Goal: Task Accomplishment & Management: Manage account settings

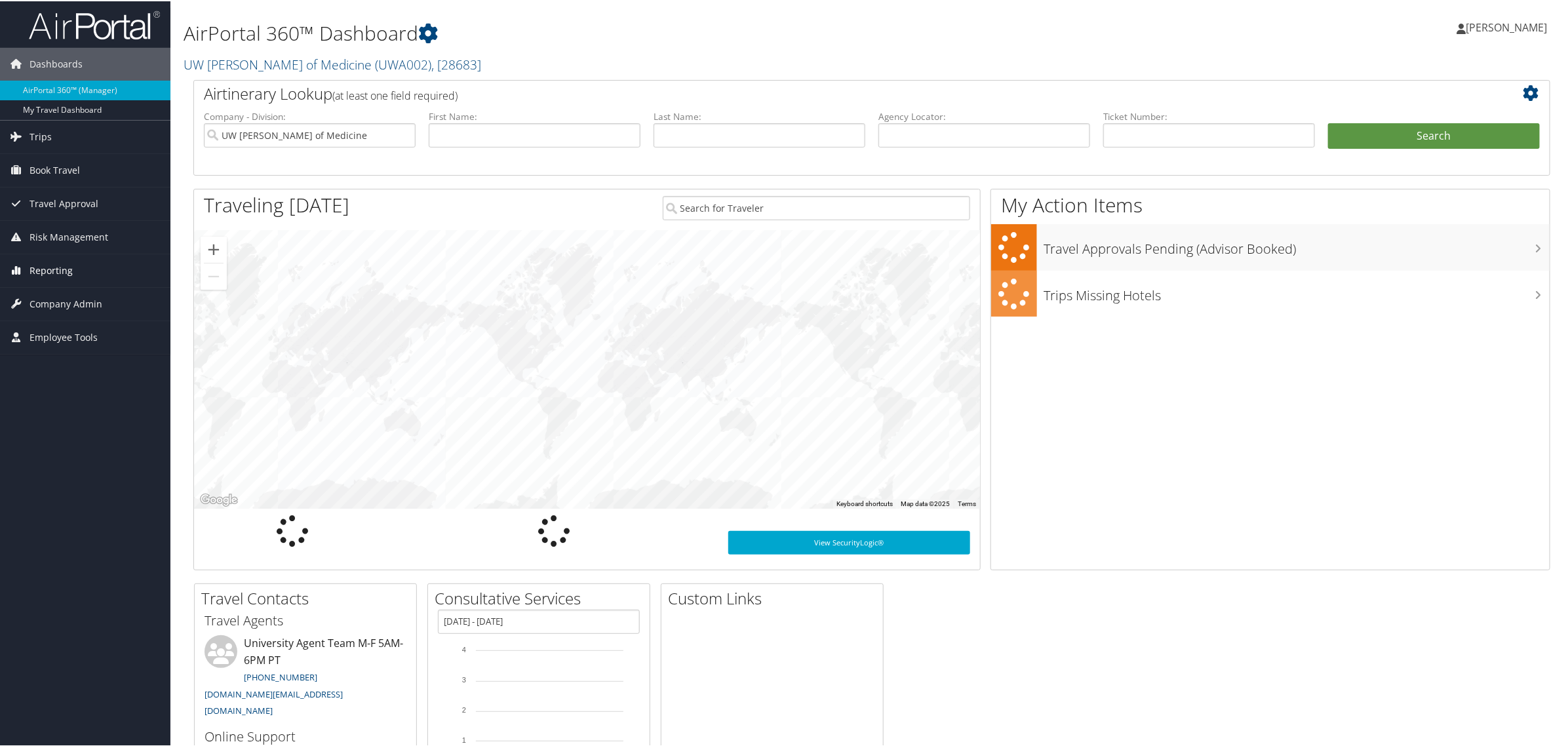
click at [43, 274] on span "Reporting" at bounding box center [51, 269] width 43 height 33
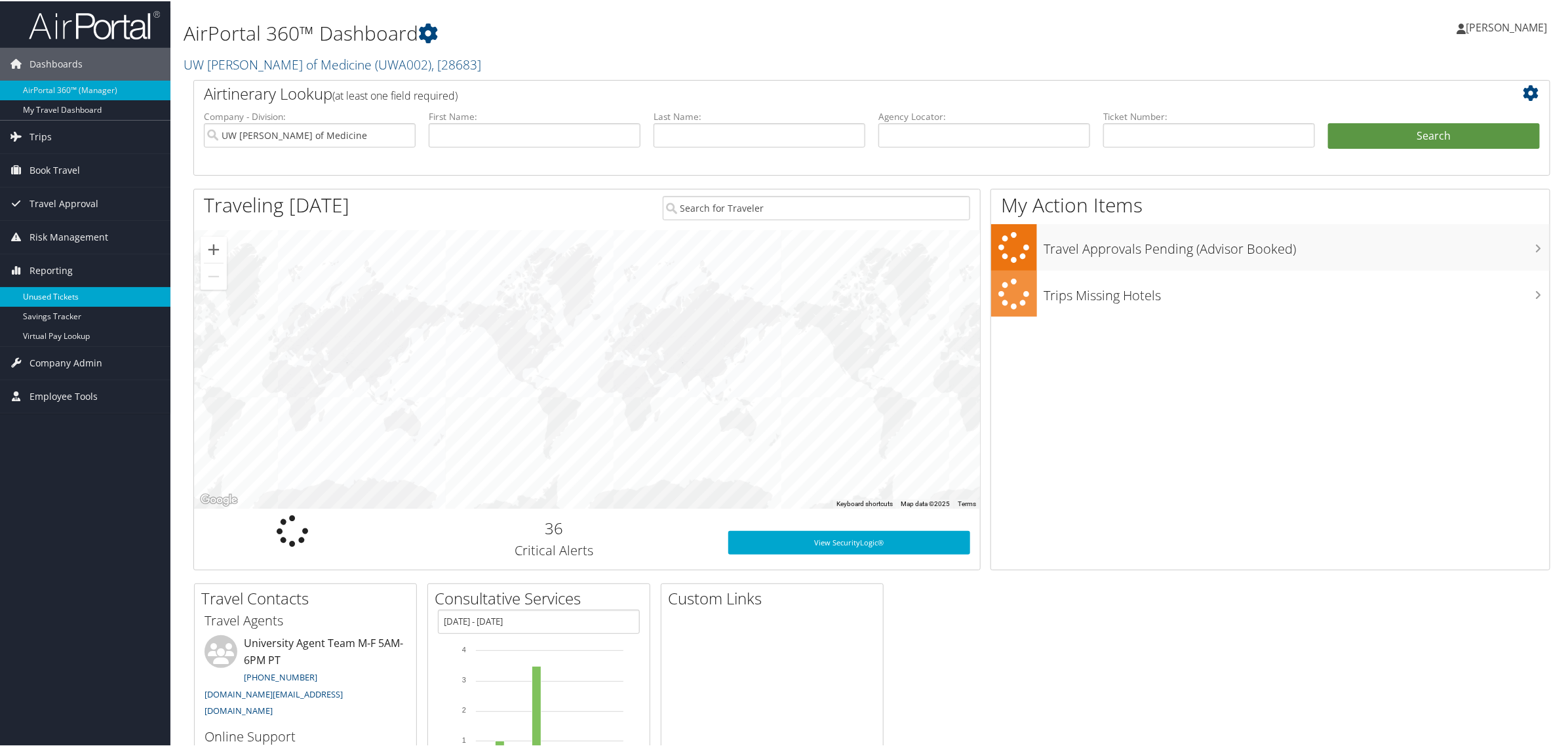
click at [47, 296] on link "Unused Tickets" at bounding box center [85, 295] width 171 height 20
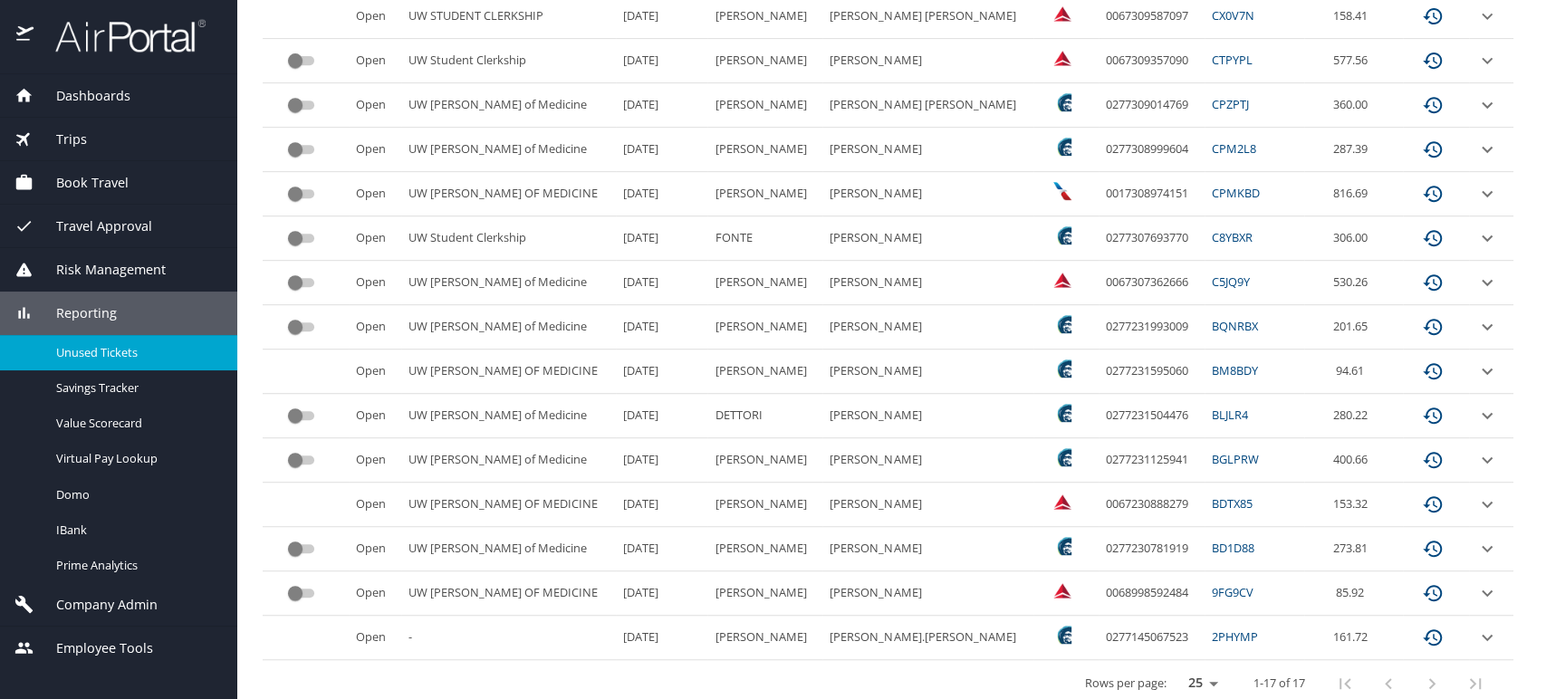
scroll to position [528, 0]
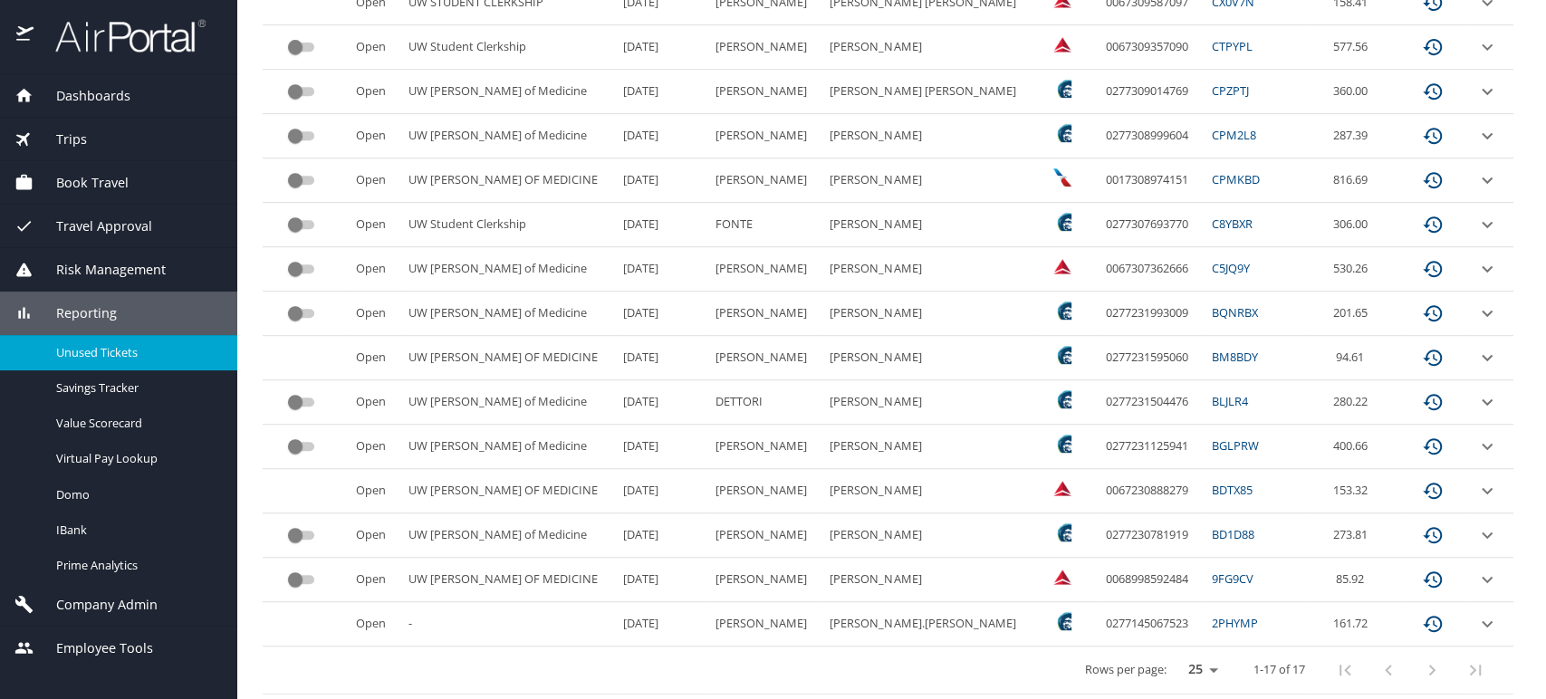
click at [1482, 621] on icon "expand row" at bounding box center [1487, 624] width 11 height 6
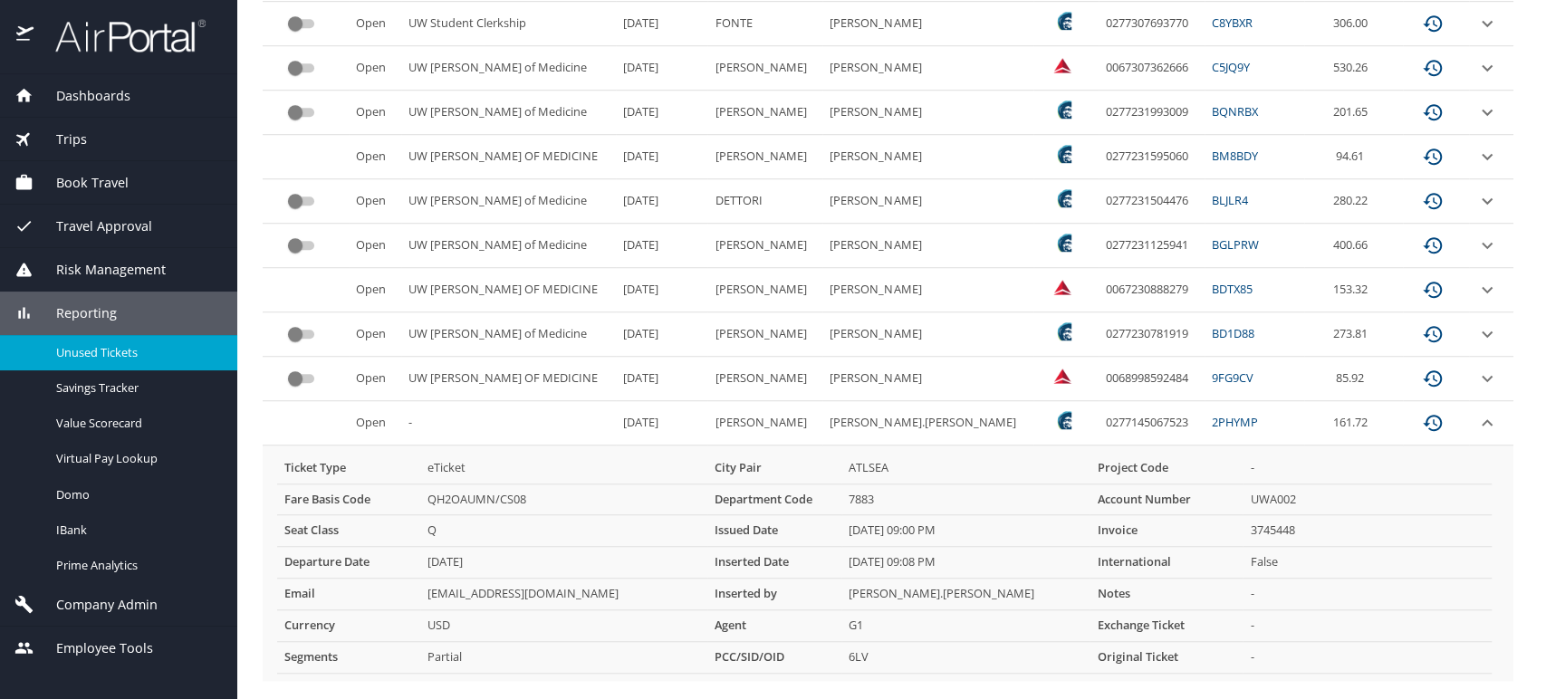
scroll to position [763, 0]
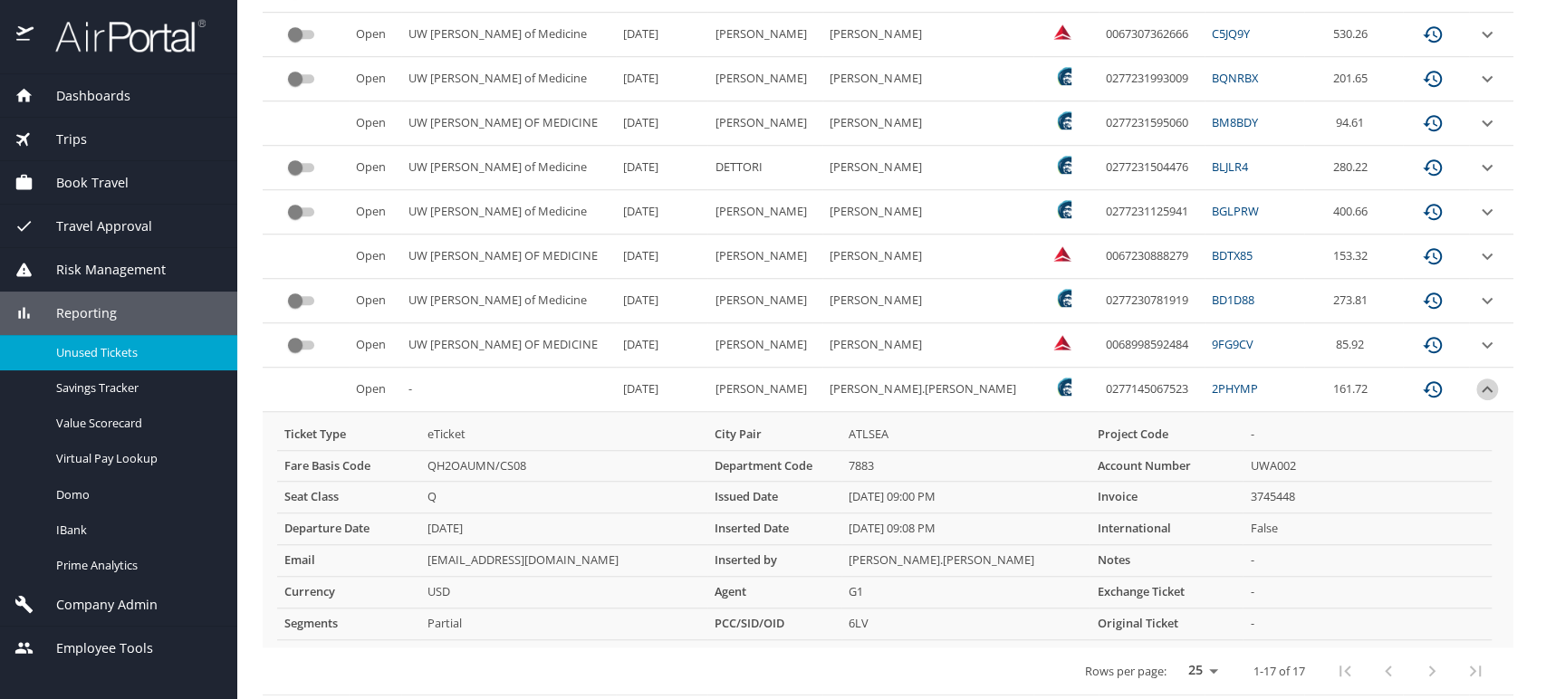
click at [1477, 390] on icon "expand row" at bounding box center [1488, 390] width 22 height 22
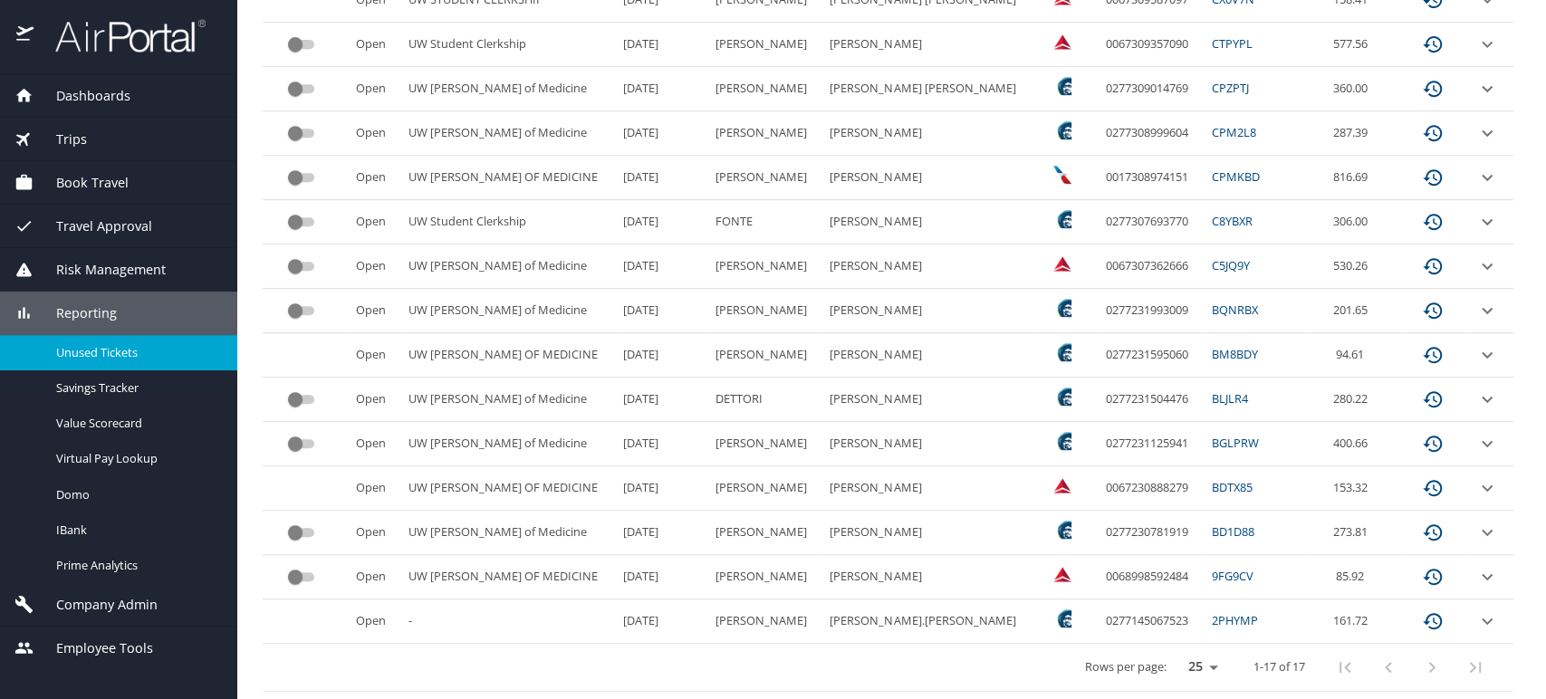
scroll to position [528, 0]
click at [1482, 534] on icon "expand row" at bounding box center [1487, 535] width 11 height 6
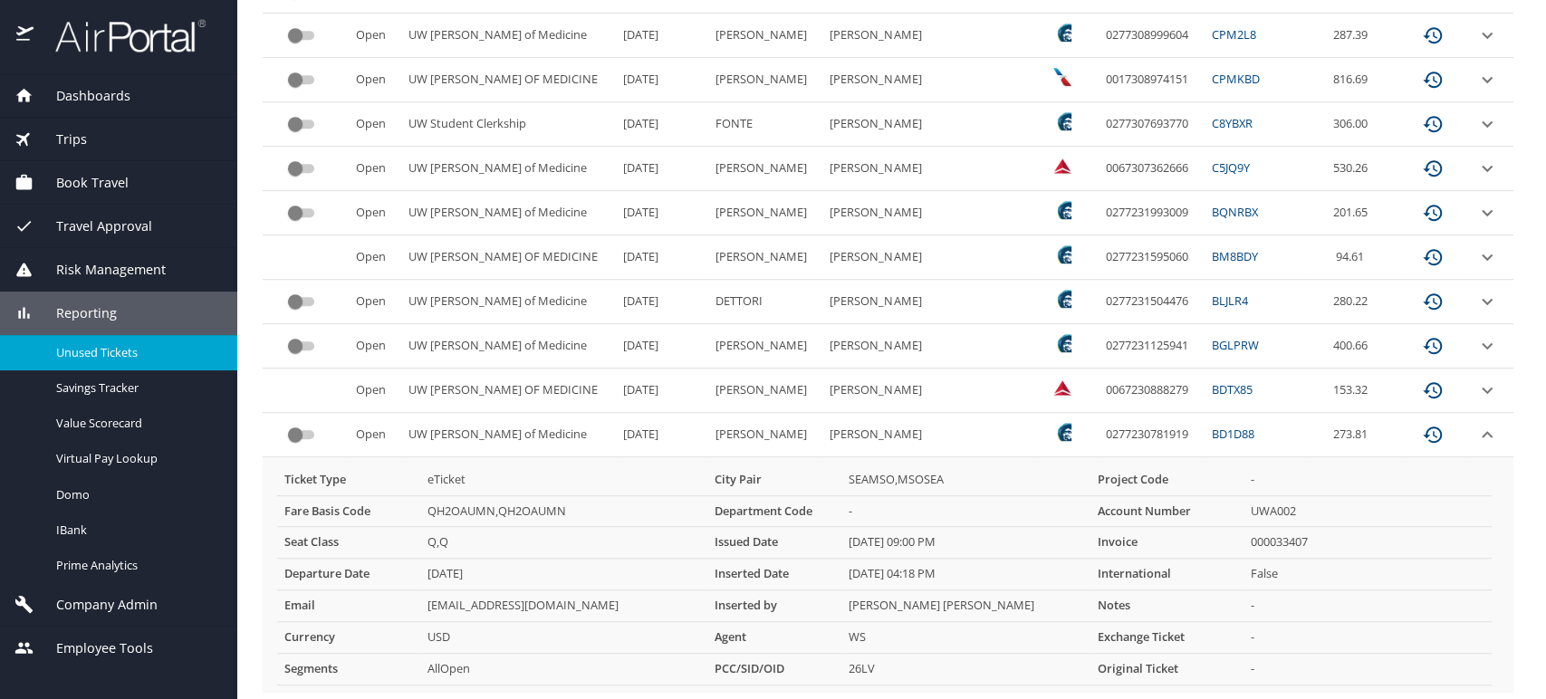
scroll to position [729, 0]
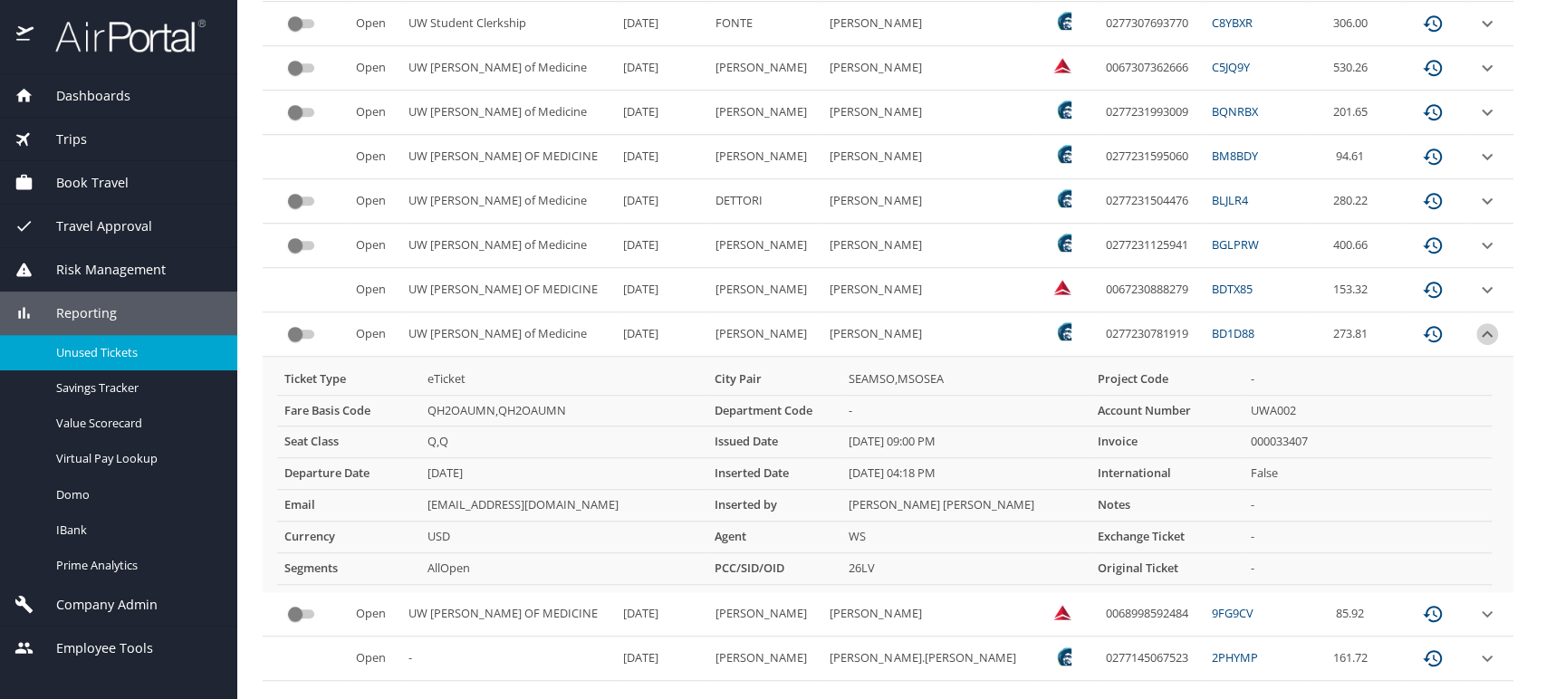
click at [1482, 332] on icon "expand row" at bounding box center [1487, 334] width 11 height 6
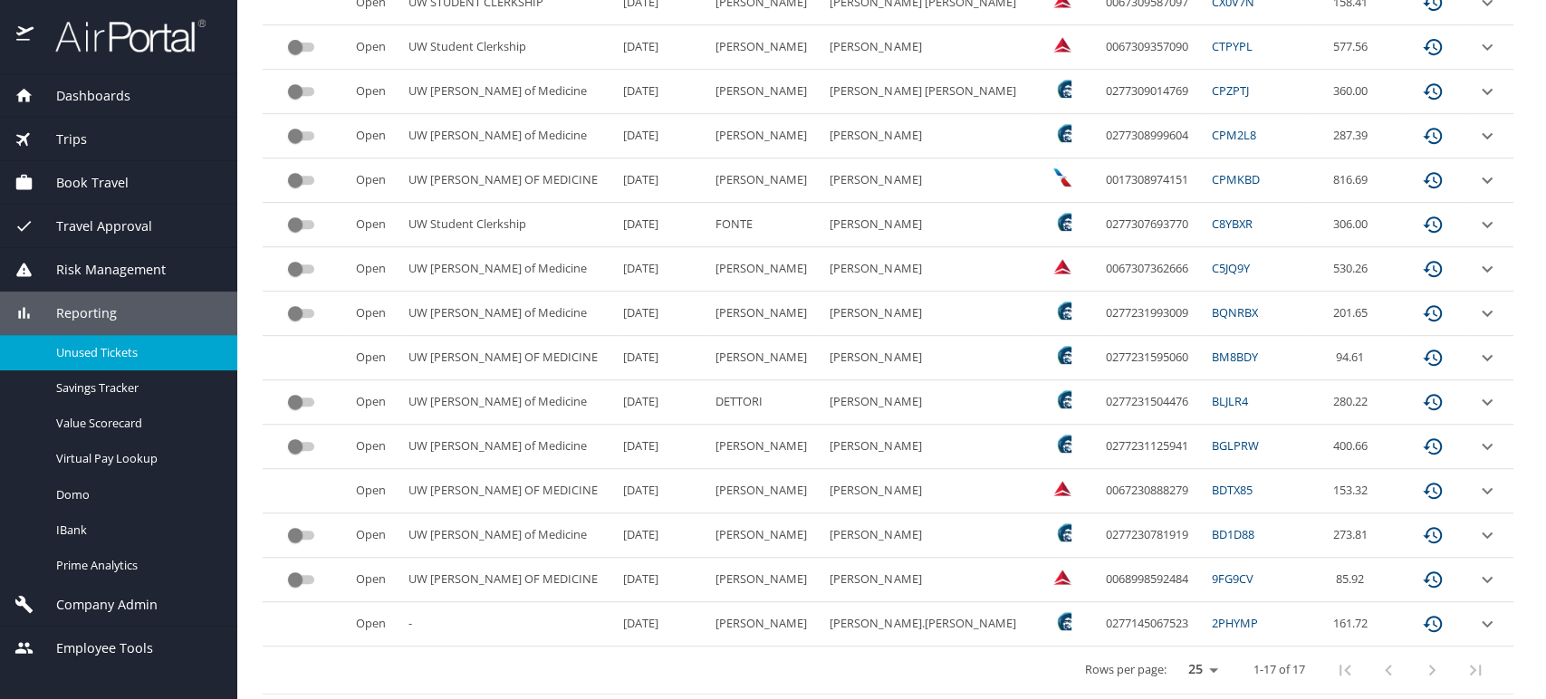
scroll to position [528, 0]
drag, startPoint x: 1354, startPoint y: 528, endPoint x: 667, endPoint y: 531, distance: 687.6
click at [667, 531] on tr "Open UW Dean of Medicine 2/11/2026 KIM TAYLOR HANA 0277230781919 BD1D88 273.81" at bounding box center [888, 536] width 1251 height 44
copy tr "KIM TAYLOR HANA 0277230781919 BD1D88 273.81"
click at [1477, 535] on icon "expand row" at bounding box center [1488, 536] width 22 height 22
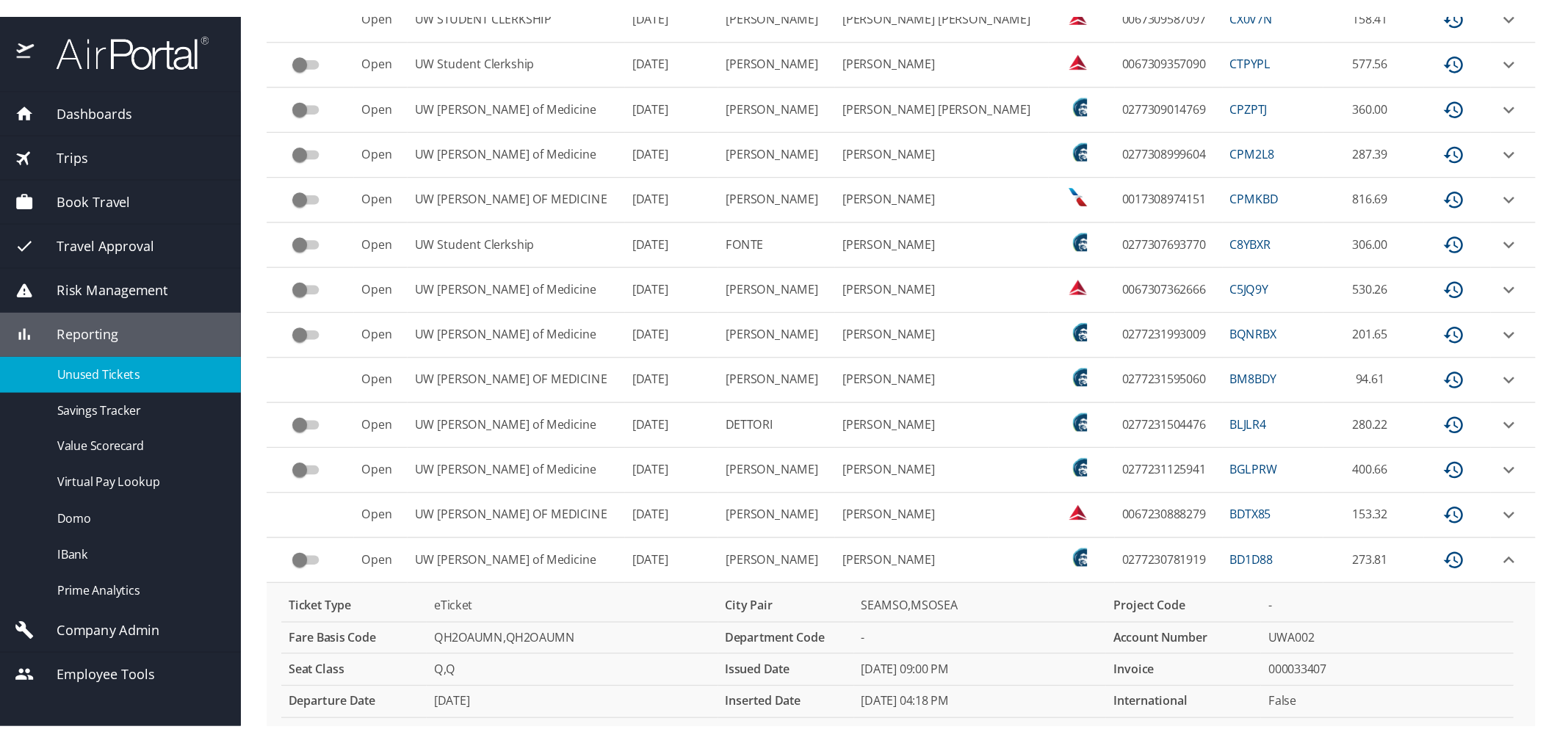
scroll to position [618, 0]
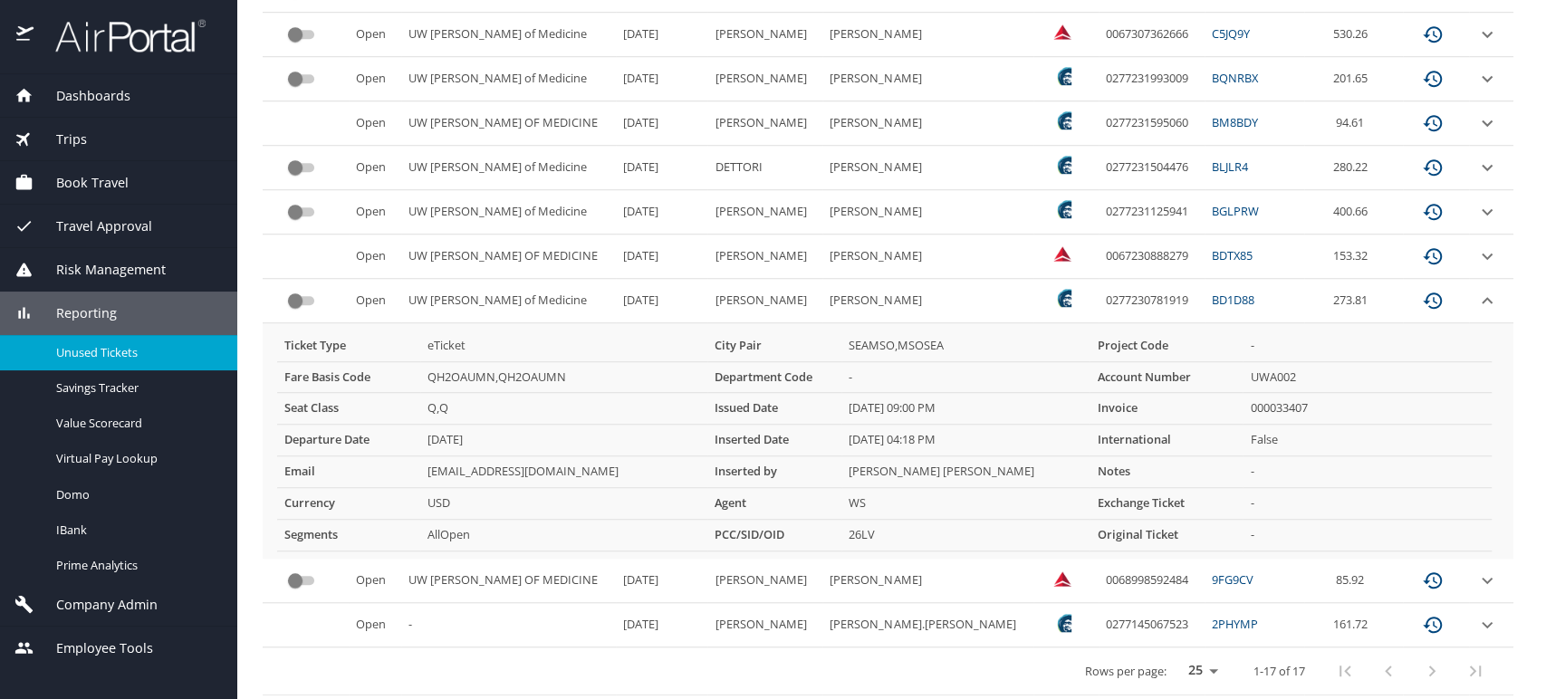
click at [1254, 312] on td "BD1D88" at bounding box center [1255, 301] width 101 height 44
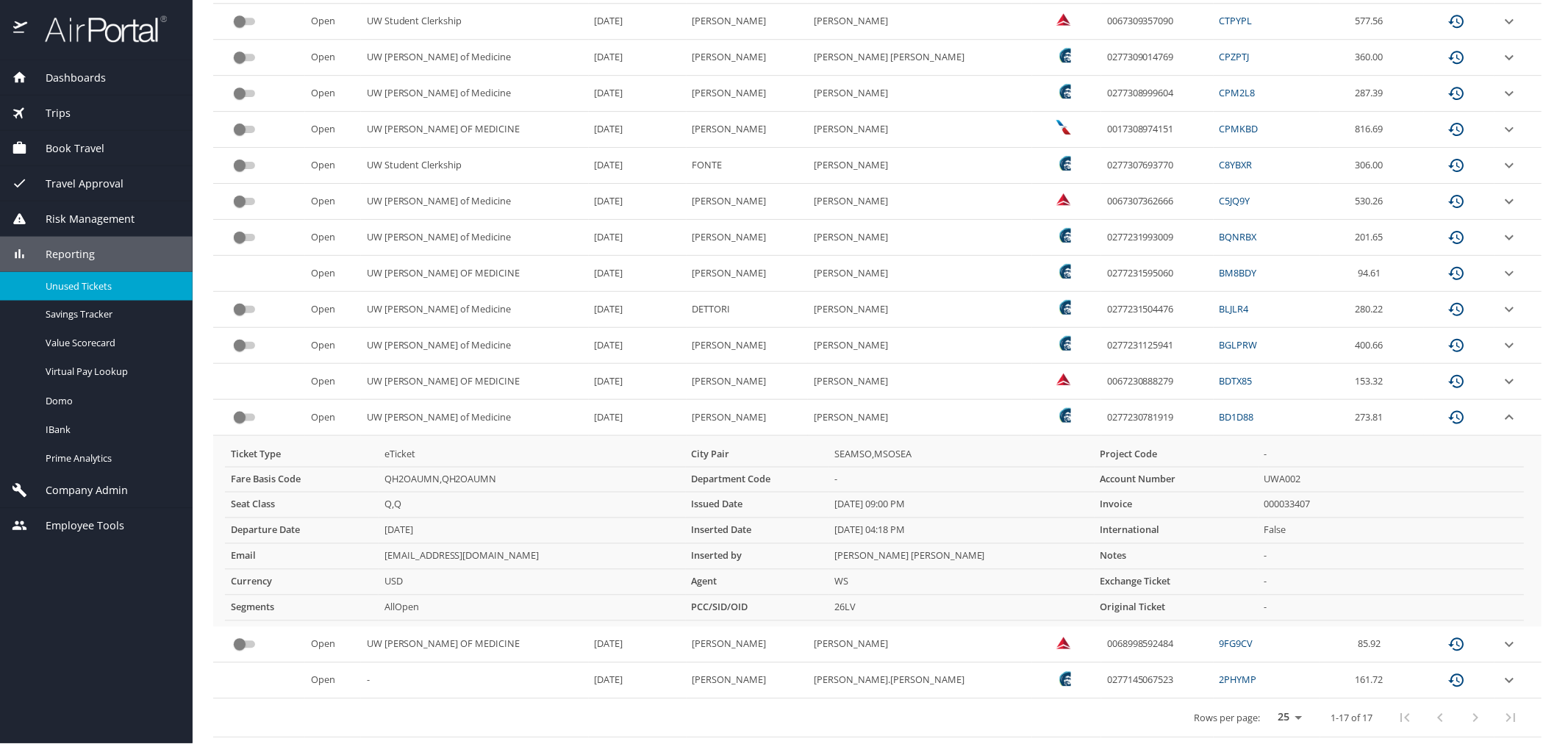
scroll to position [446, 0]
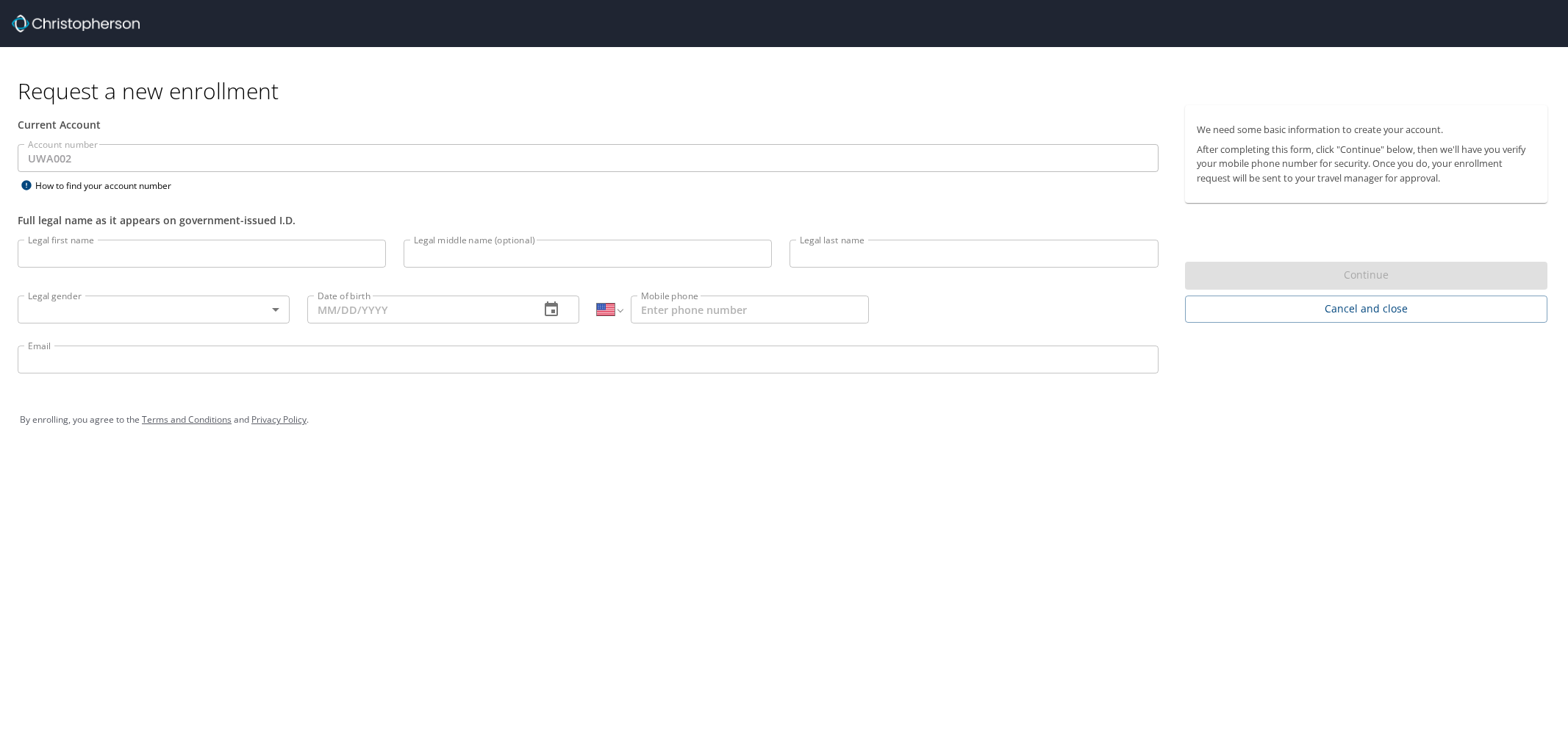
select select "US"
